Goal: Transaction & Acquisition: Download file/media

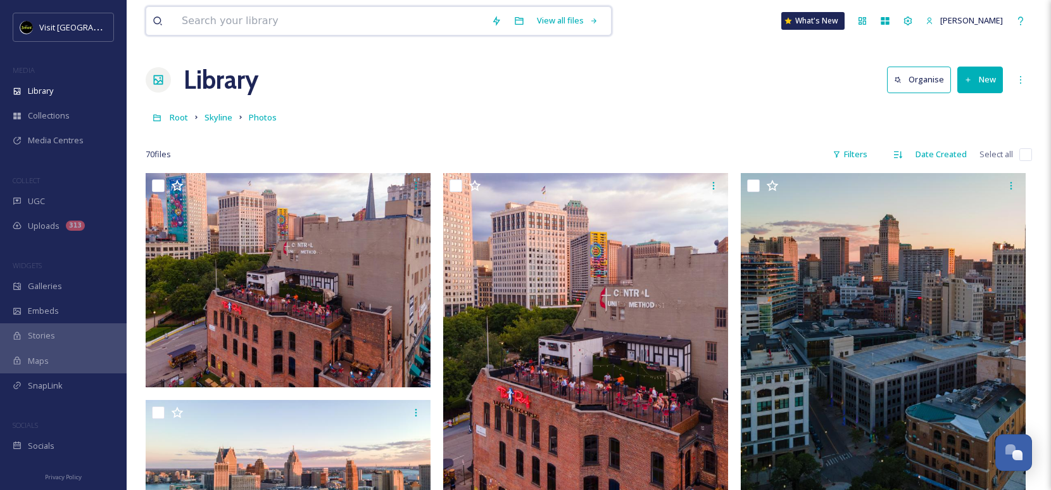
click at [364, 25] on input at bounding box center [330, 21] width 310 height 28
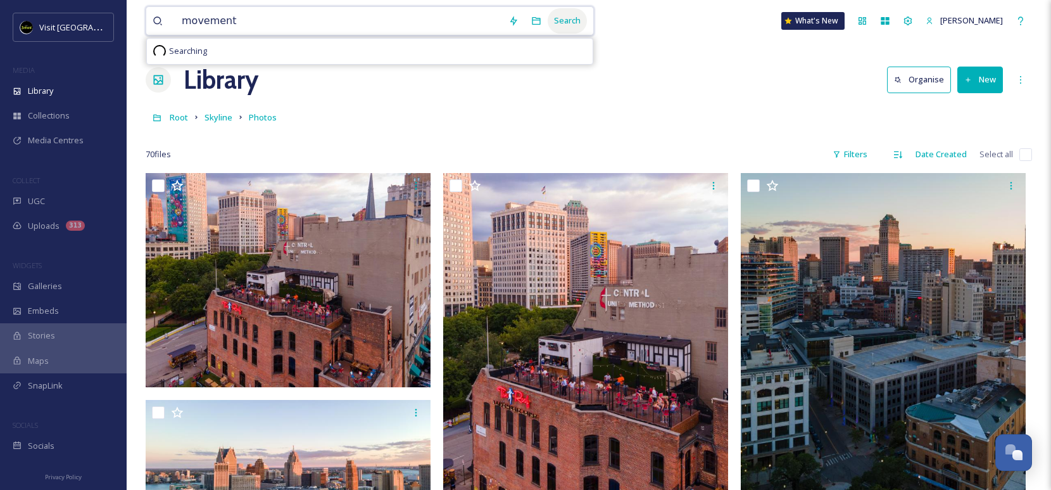
type input "movement"
click at [559, 25] on div "Search" at bounding box center [567, 20] width 39 height 25
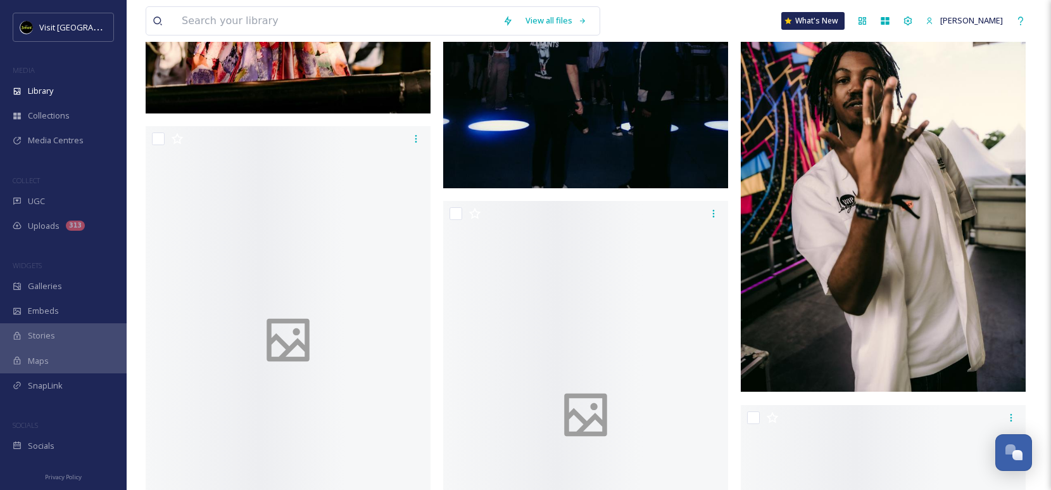
scroll to position [4002, 0]
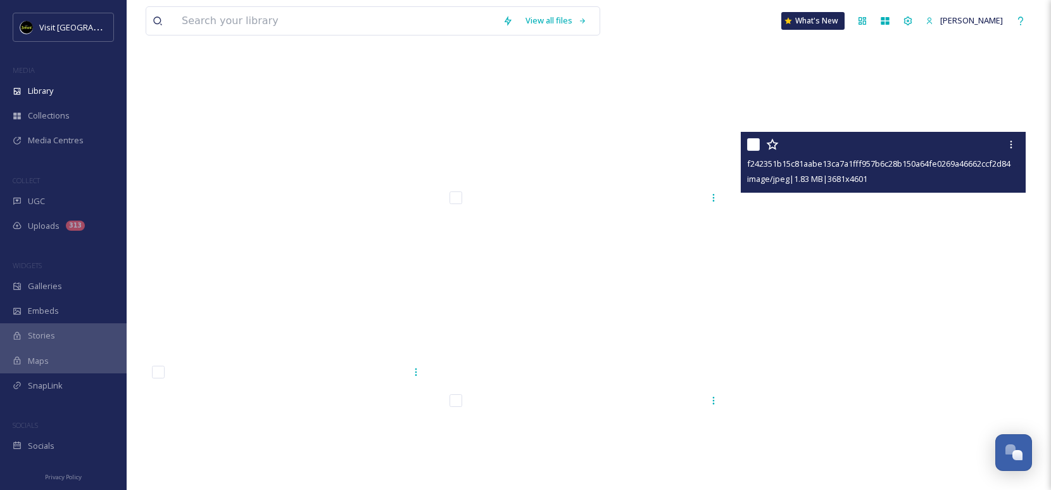
scroll to position [87784, 0]
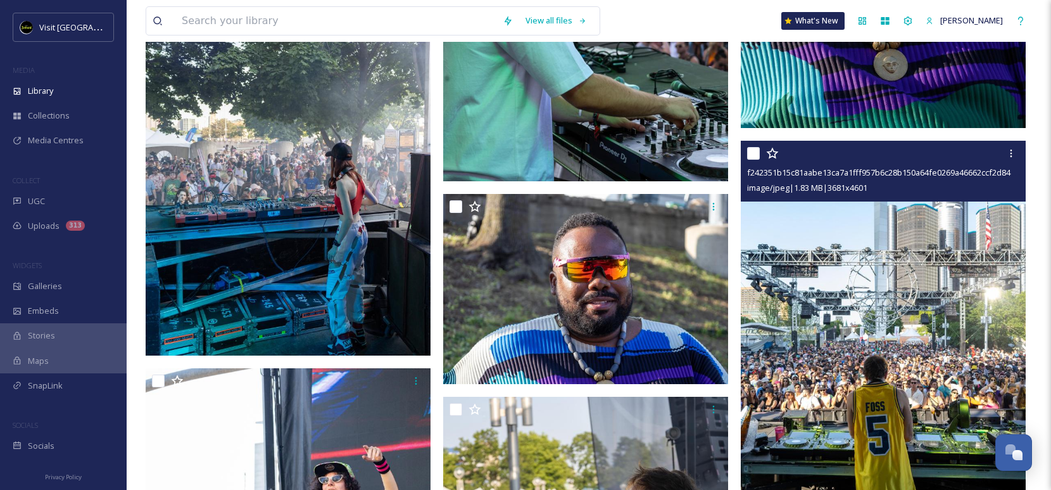
click at [1010, 165] on div "f242351b15c81aabe13ca7a1fff957b6c28b150a64fe0269a46662ccf2d840af.jpg" at bounding box center [885, 172] width 276 height 15
click at [1008, 158] on icon at bounding box center [1011, 153] width 10 height 10
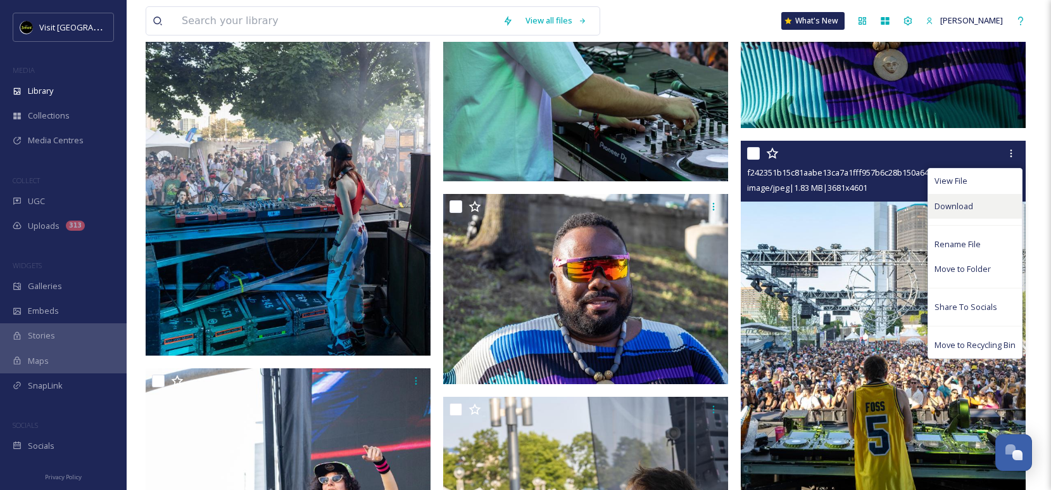
click at [953, 206] on span "Download" at bounding box center [954, 206] width 39 height 12
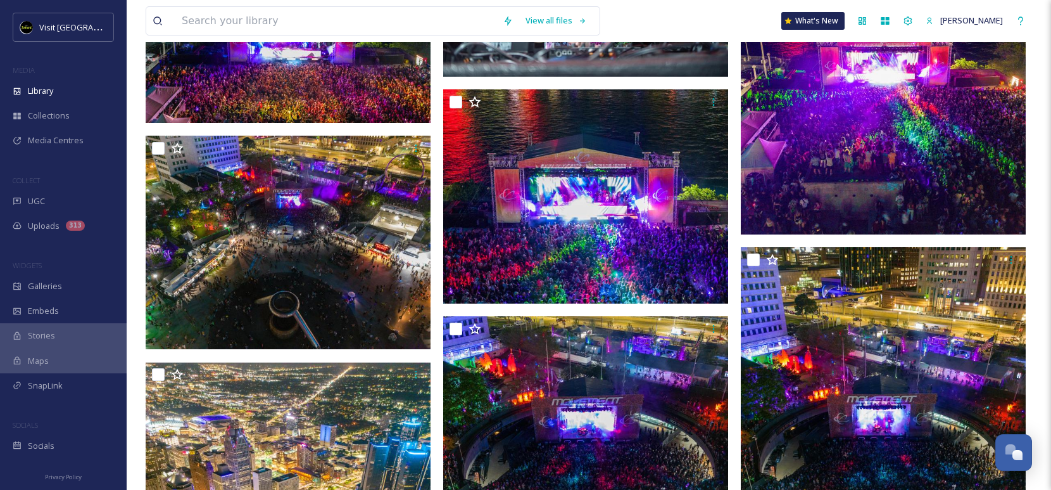
scroll to position [97085, 0]
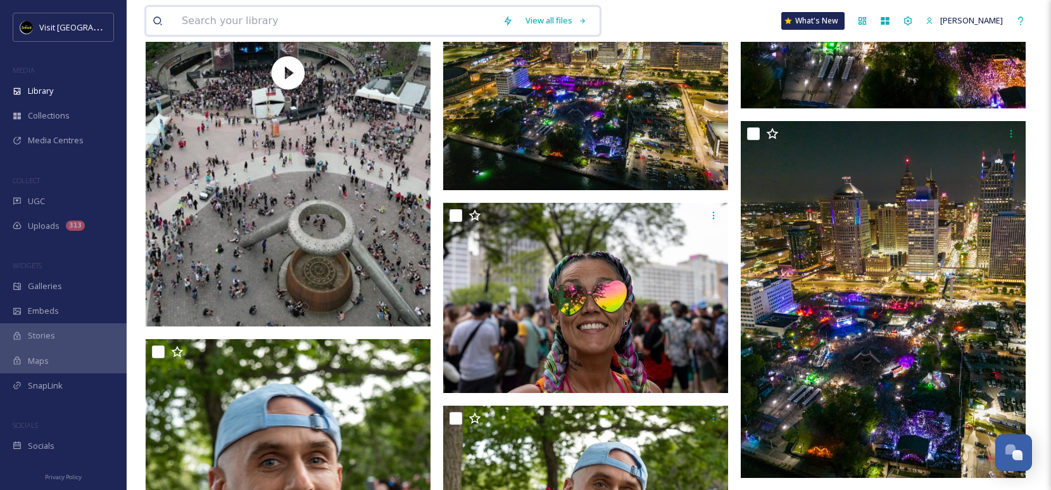
click at [371, 22] on input at bounding box center [335, 21] width 321 height 28
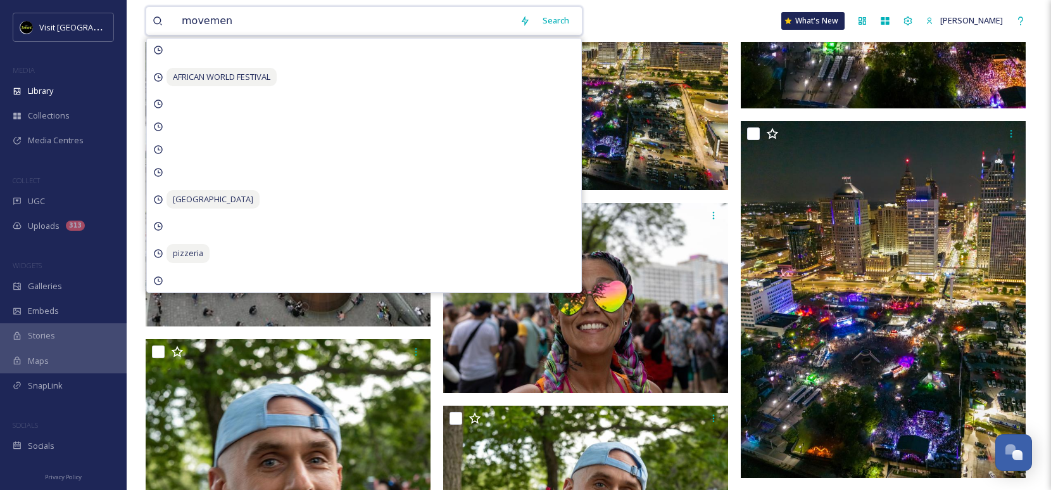
type input "movement"
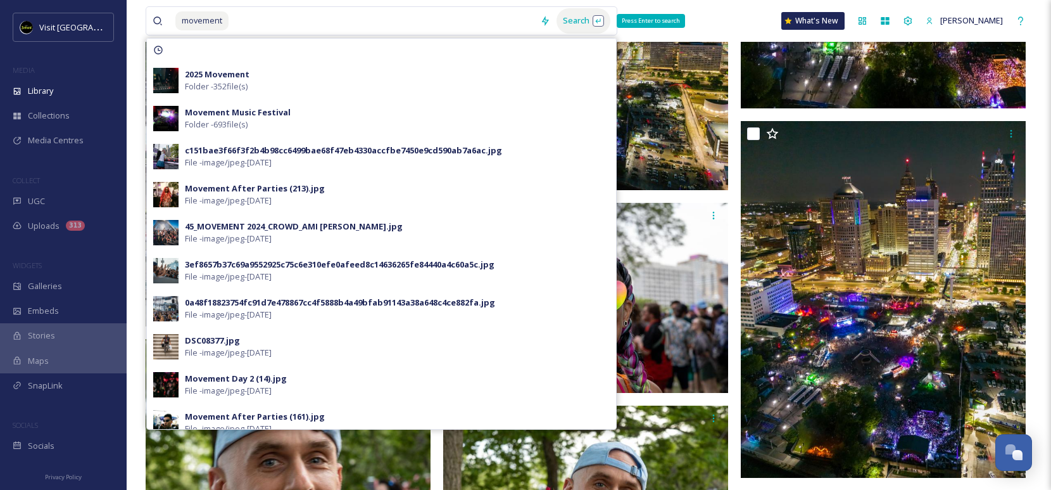
click at [561, 19] on div "Search Press Enter to search" at bounding box center [584, 20] width 54 height 25
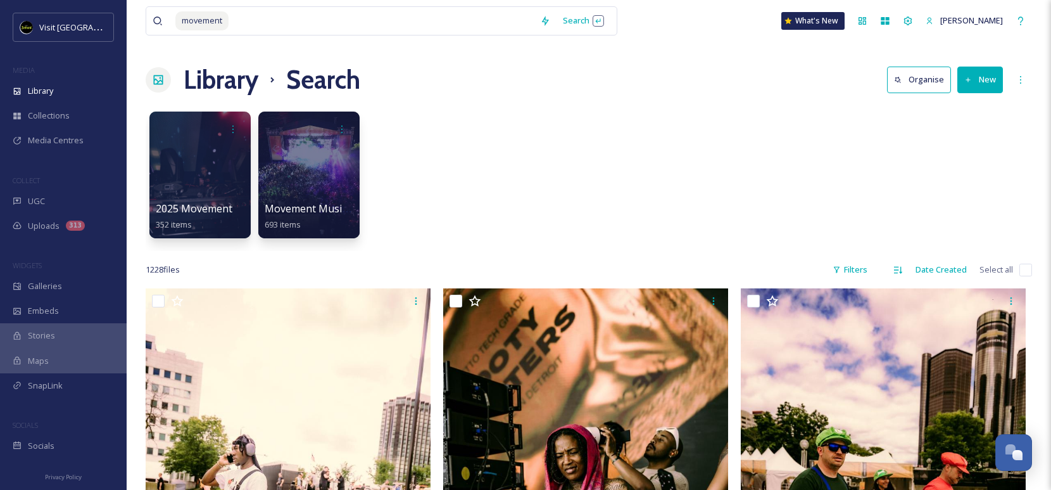
click at [691, 190] on div "2025 Movement 352 items Movement Music Festival 693 items" at bounding box center [589, 178] width 887 height 146
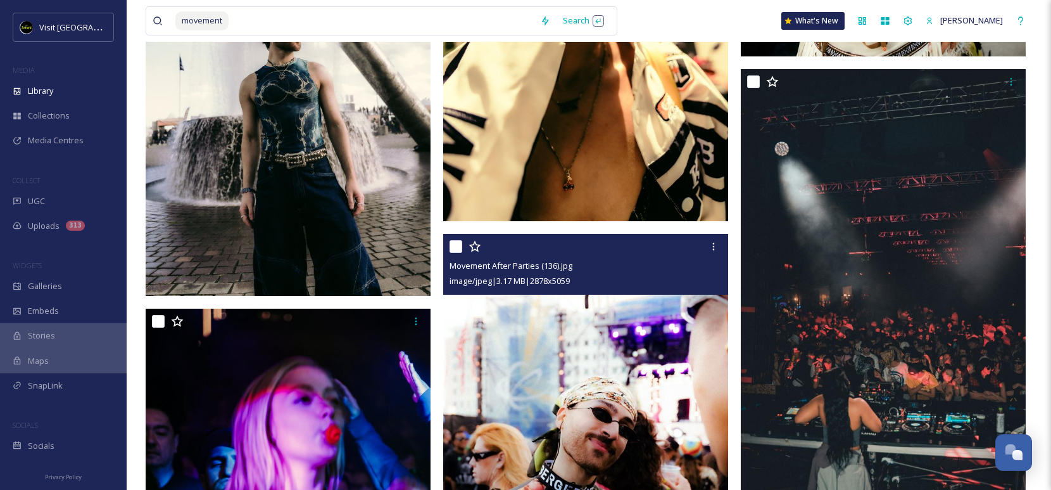
scroll to position [12839, 0]
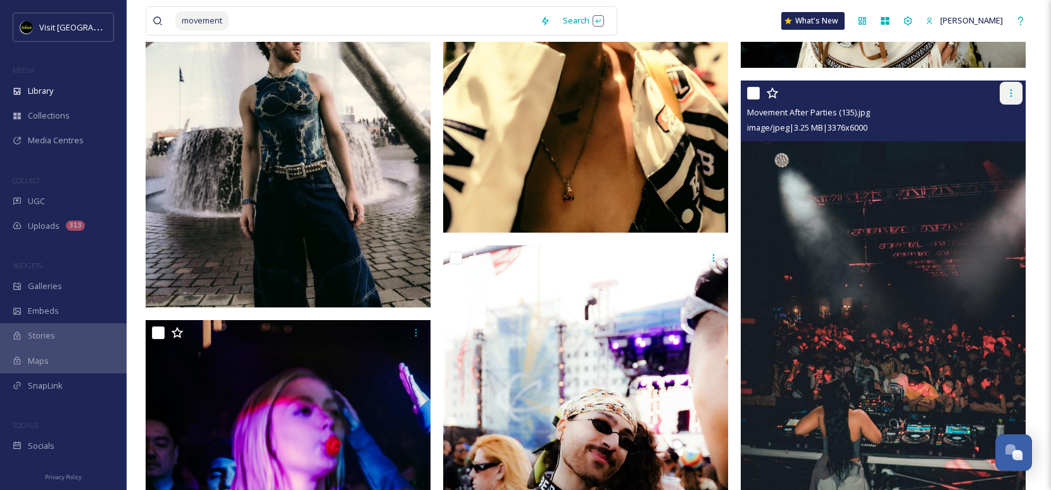
click at [1013, 98] on icon at bounding box center [1011, 93] width 10 height 10
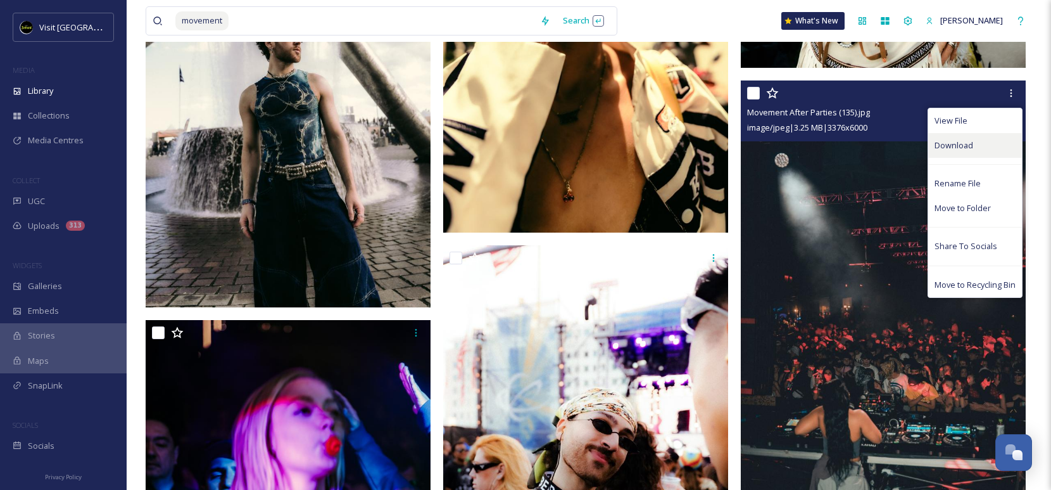
click at [975, 143] on div "Download" at bounding box center [975, 145] width 94 height 25
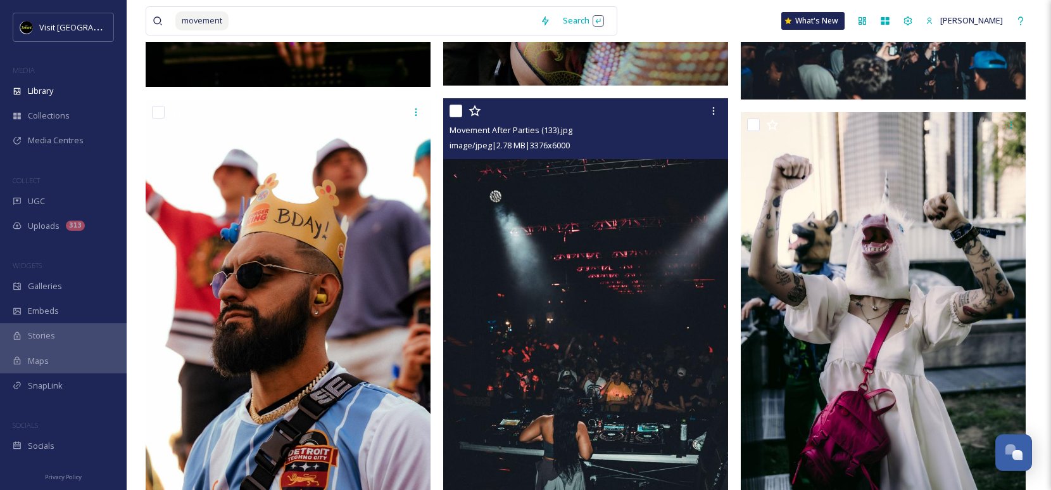
scroll to position [13515, 0]
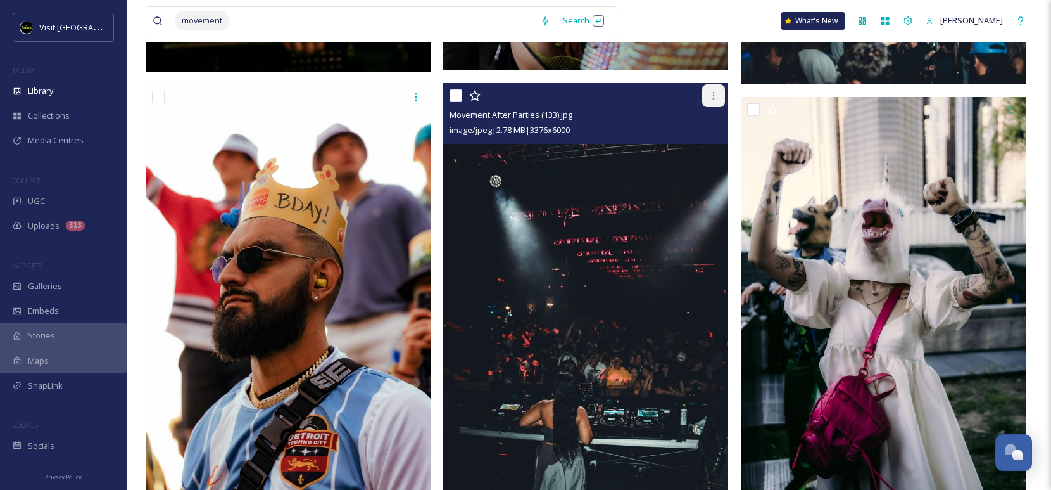
click at [709, 99] on icon at bounding box center [714, 96] width 10 height 10
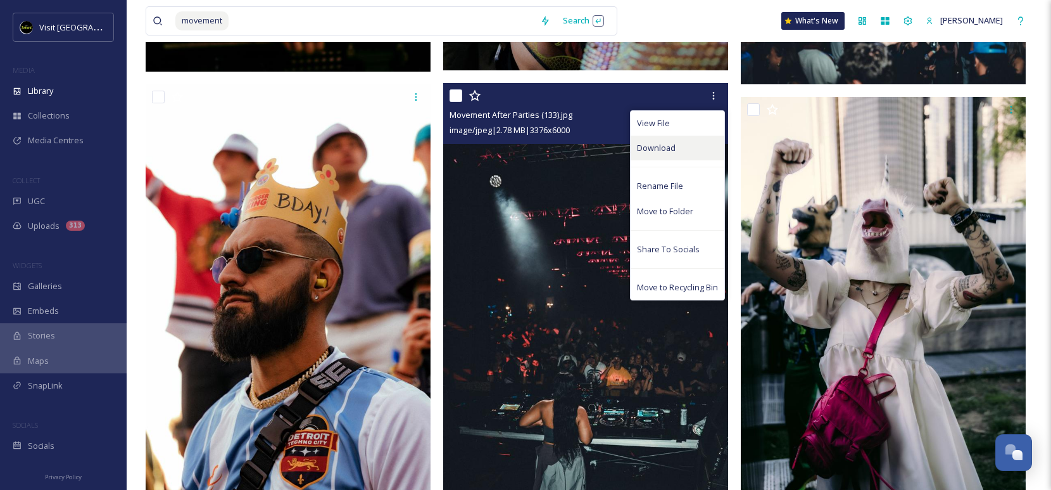
click at [671, 148] on span "Download" at bounding box center [656, 148] width 39 height 12
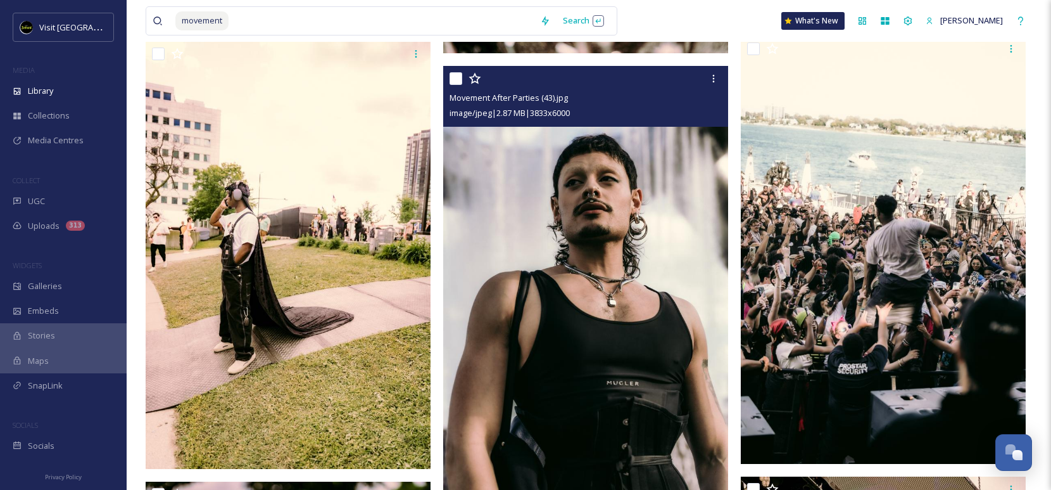
scroll to position [25272, 0]
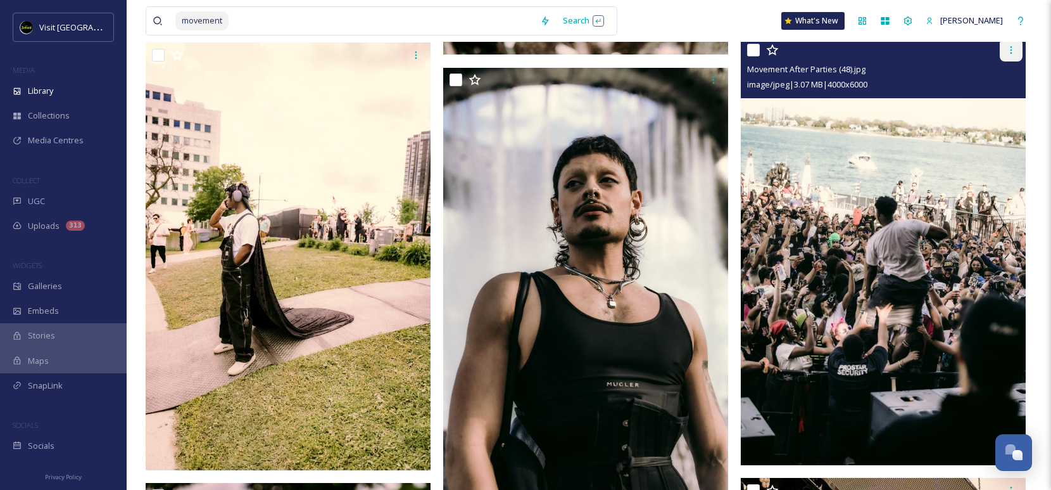
click at [1012, 48] on icon at bounding box center [1011, 50] width 10 height 10
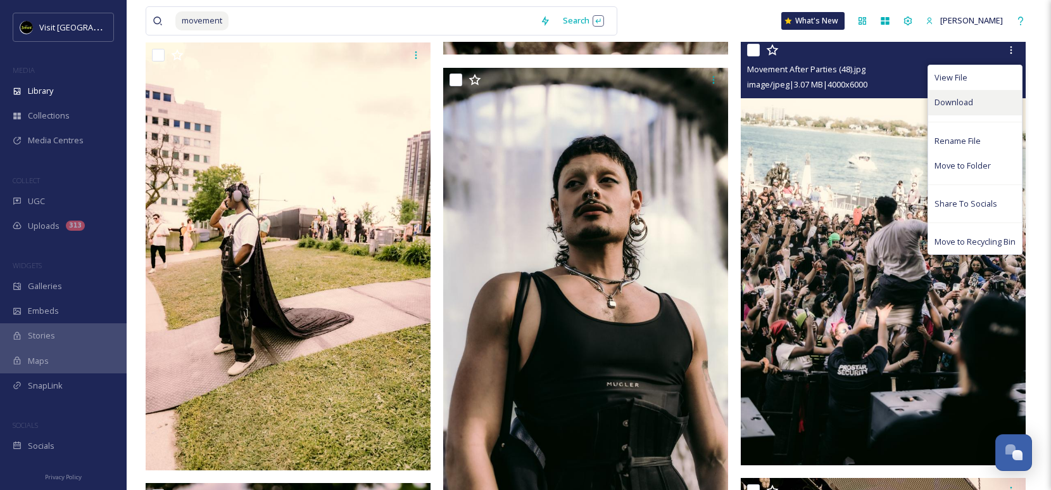
click at [944, 105] on span "Download" at bounding box center [954, 102] width 39 height 12
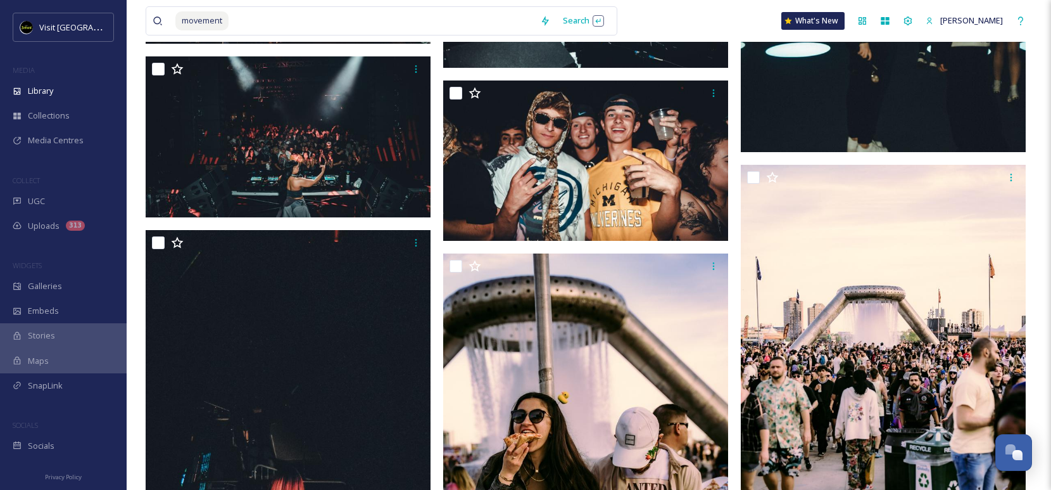
scroll to position [34202, 0]
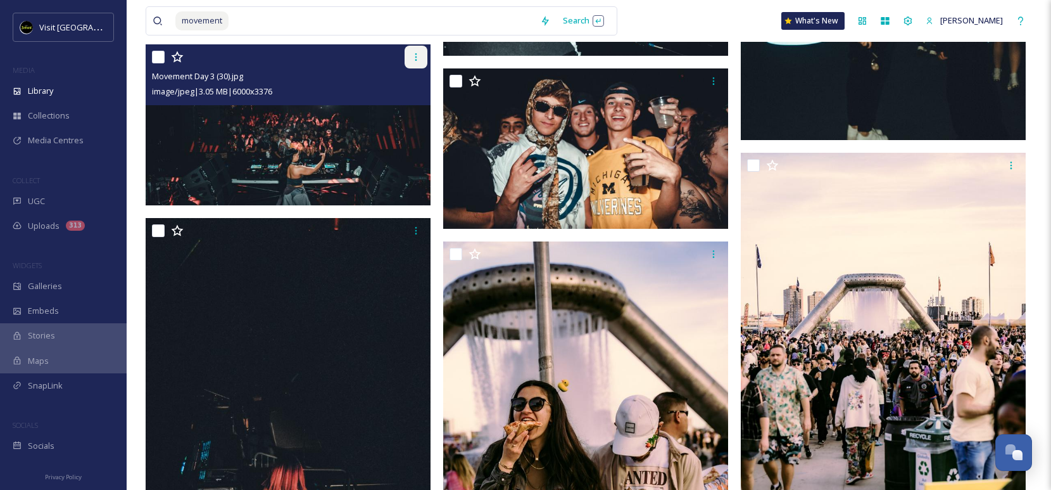
click at [409, 65] on div at bounding box center [416, 57] width 23 height 23
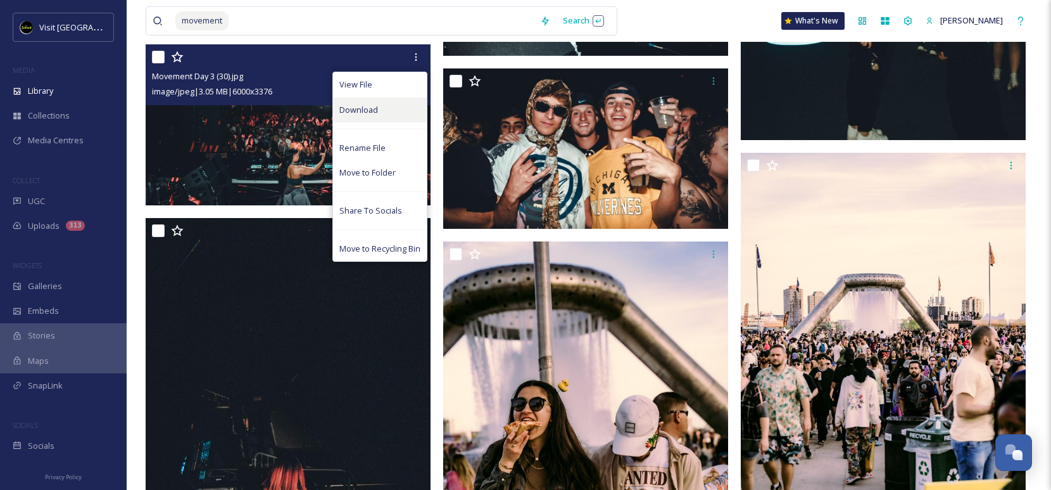
click at [357, 115] on span "Download" at bounding box center [358, 110] width 39 height 12
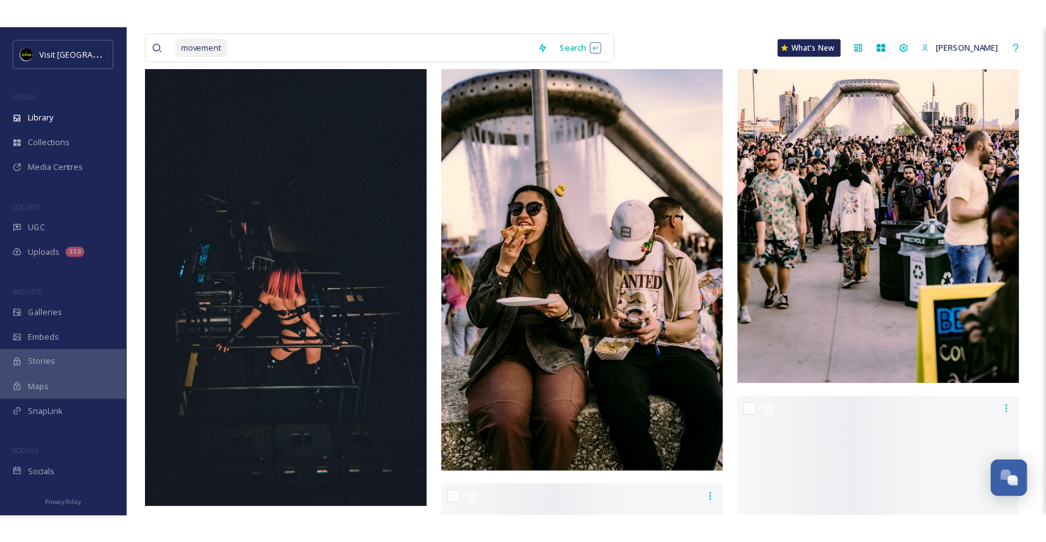
scroll to position [33983, 0]
